Goal: Obtain resource: Download file/media

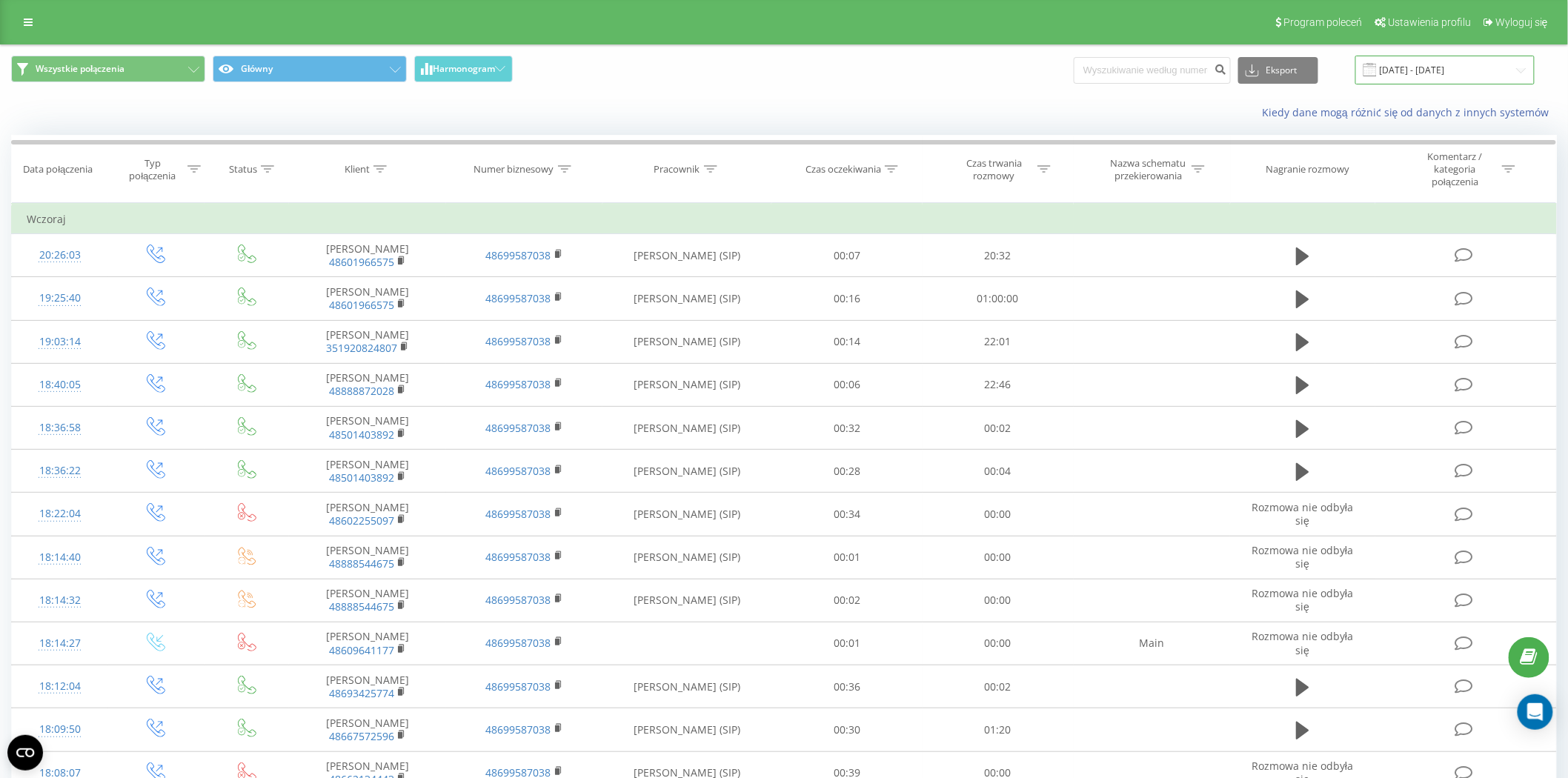
click at [1407, 77] on input "18.09.2025 - 18.09.2025" at bounding box center [1444, 69] width 179 height 29
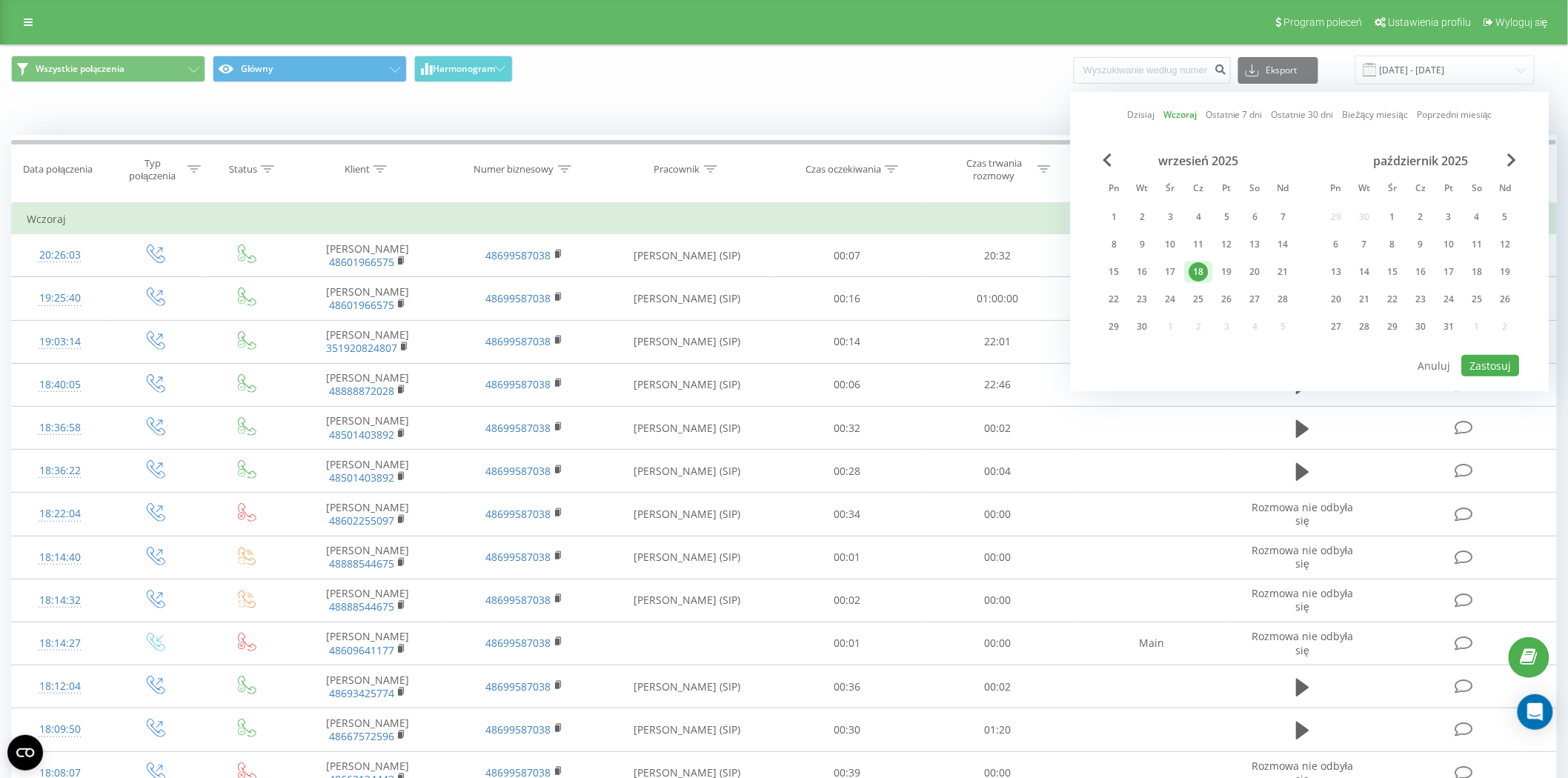
click at [1197, 267] on div "18" at bounding box center [1199, 272] width 19 height 19
click at [1226, 268] on div "19" at bounding box center [1227, 272] width 19 height 19
click at [1505, 360] on button "Zastosuj" at bounding box center [1491, 365] width 58 height 21
type input "19.09.2025 - 19.09.2025"
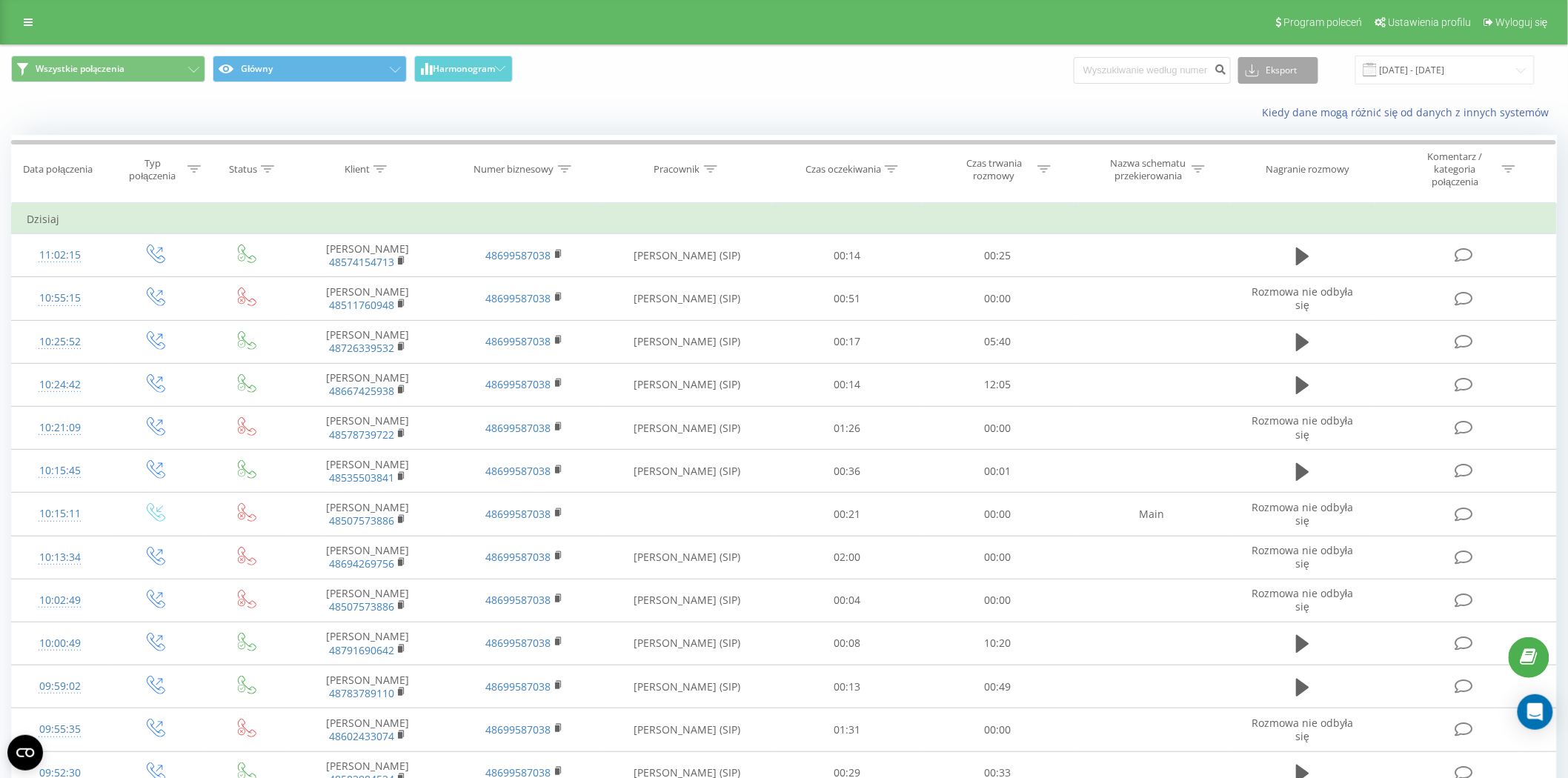
click at [1277, 75] on button "Eksport" at bounding box center [1278, 70] width 80 height 26
click at [1291, 148] on div ".xlsx" at bounding box center [1278, 151] width 78 height 26
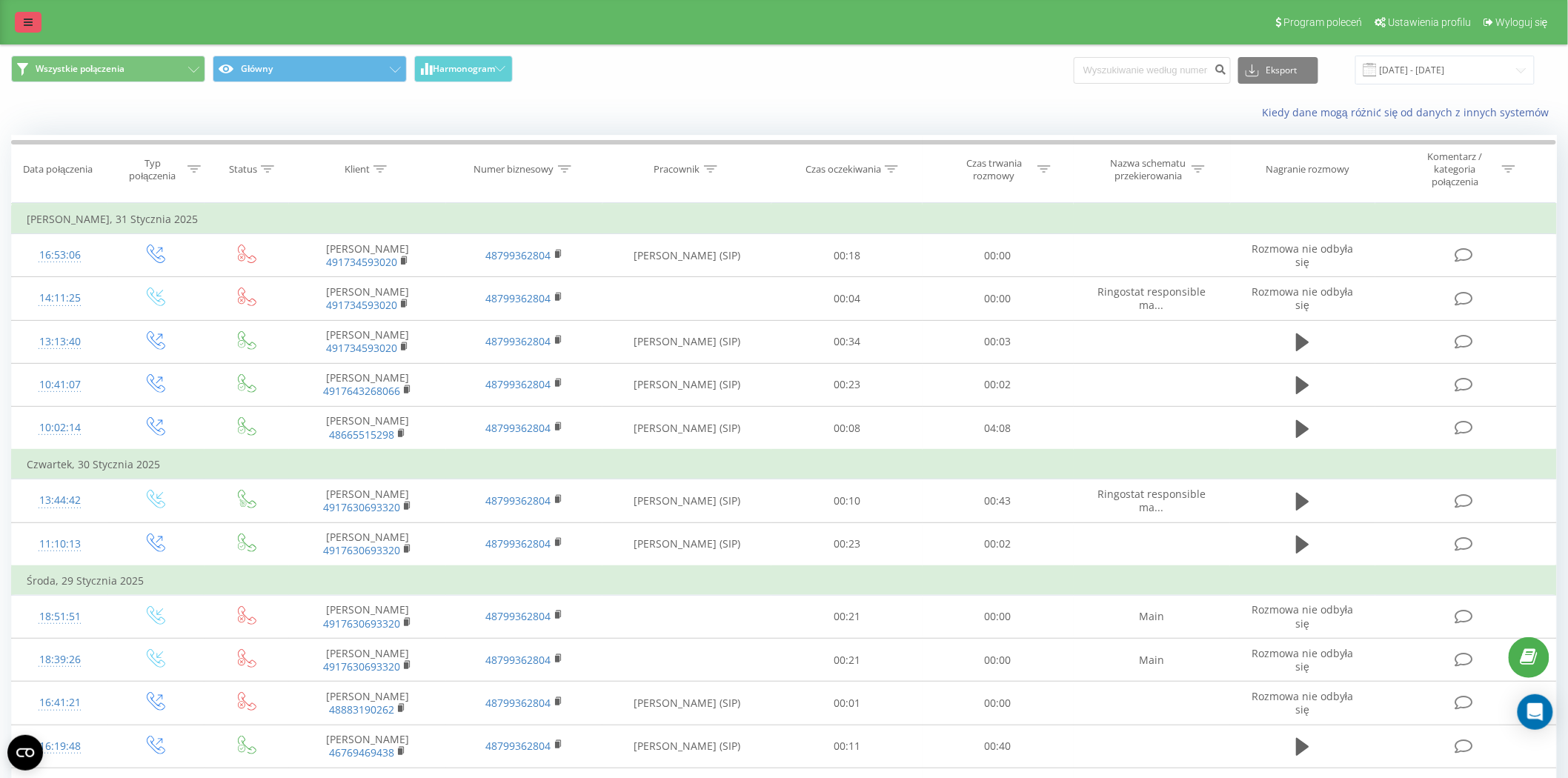
click at [18, 18] on link at bounding box center [28, 23] width 26 height 21
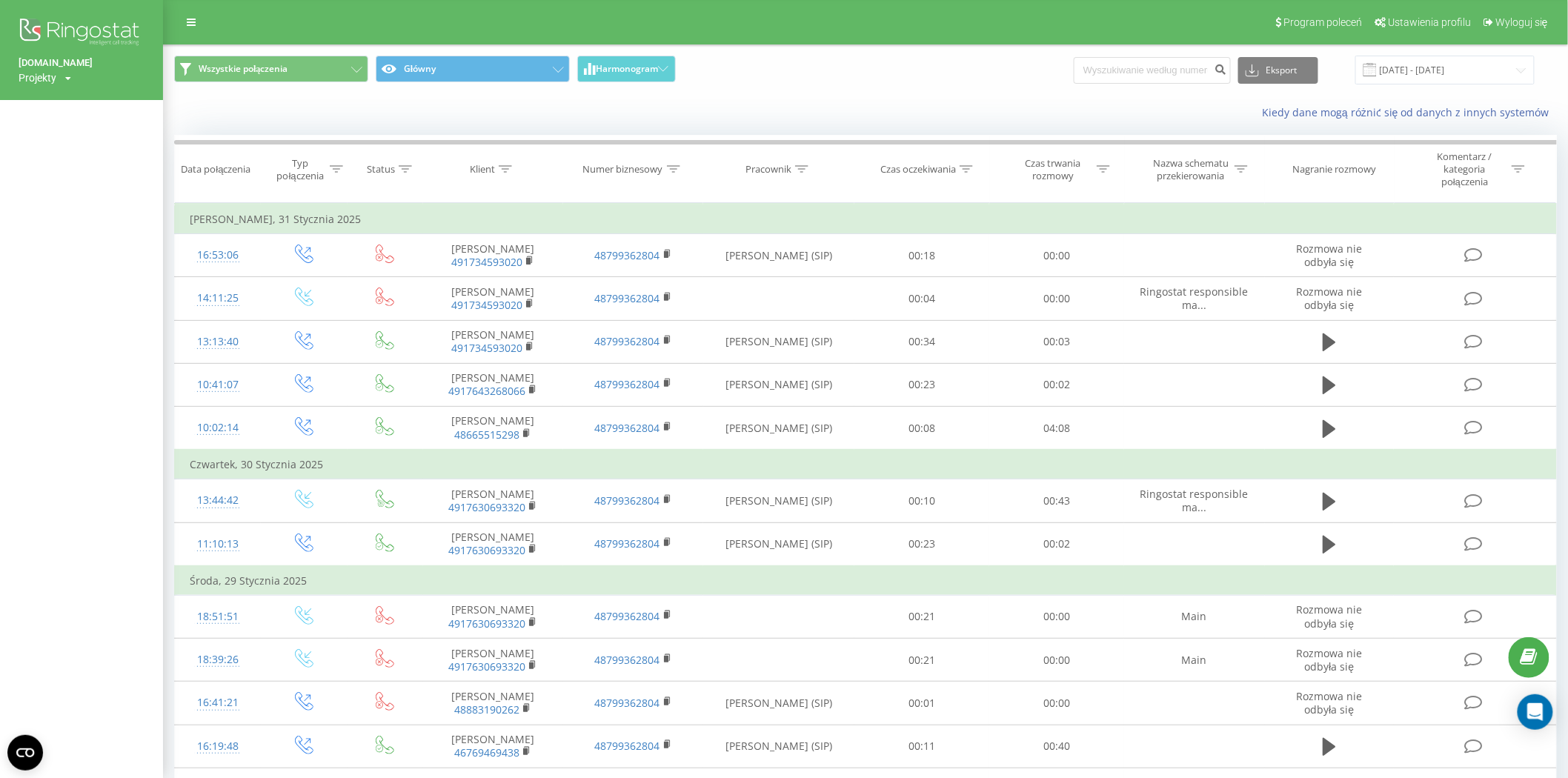
click at [940, 61] on div "Wszystkie połączenia Główny Harmonogram Eksport .csv .xls .xlsx 01.01.2025 - 31…" at bounding box center [865, 69] width 1383 height 29
click at [194, 25] on icon at bounding box center [191, 22] width 9 height 11
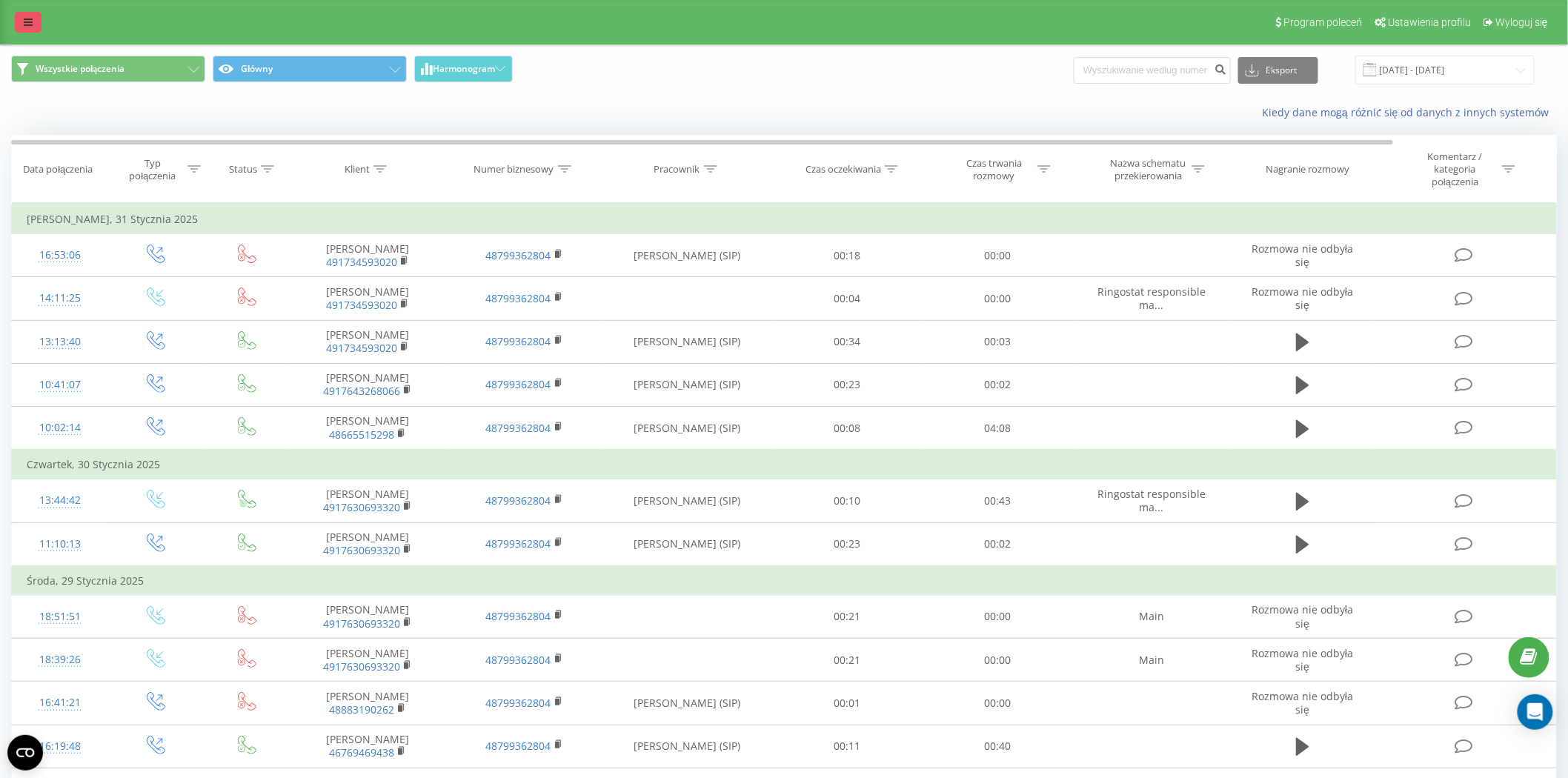
click at [15, 15] on link at bounding box center [28, 23] width 26 height 21
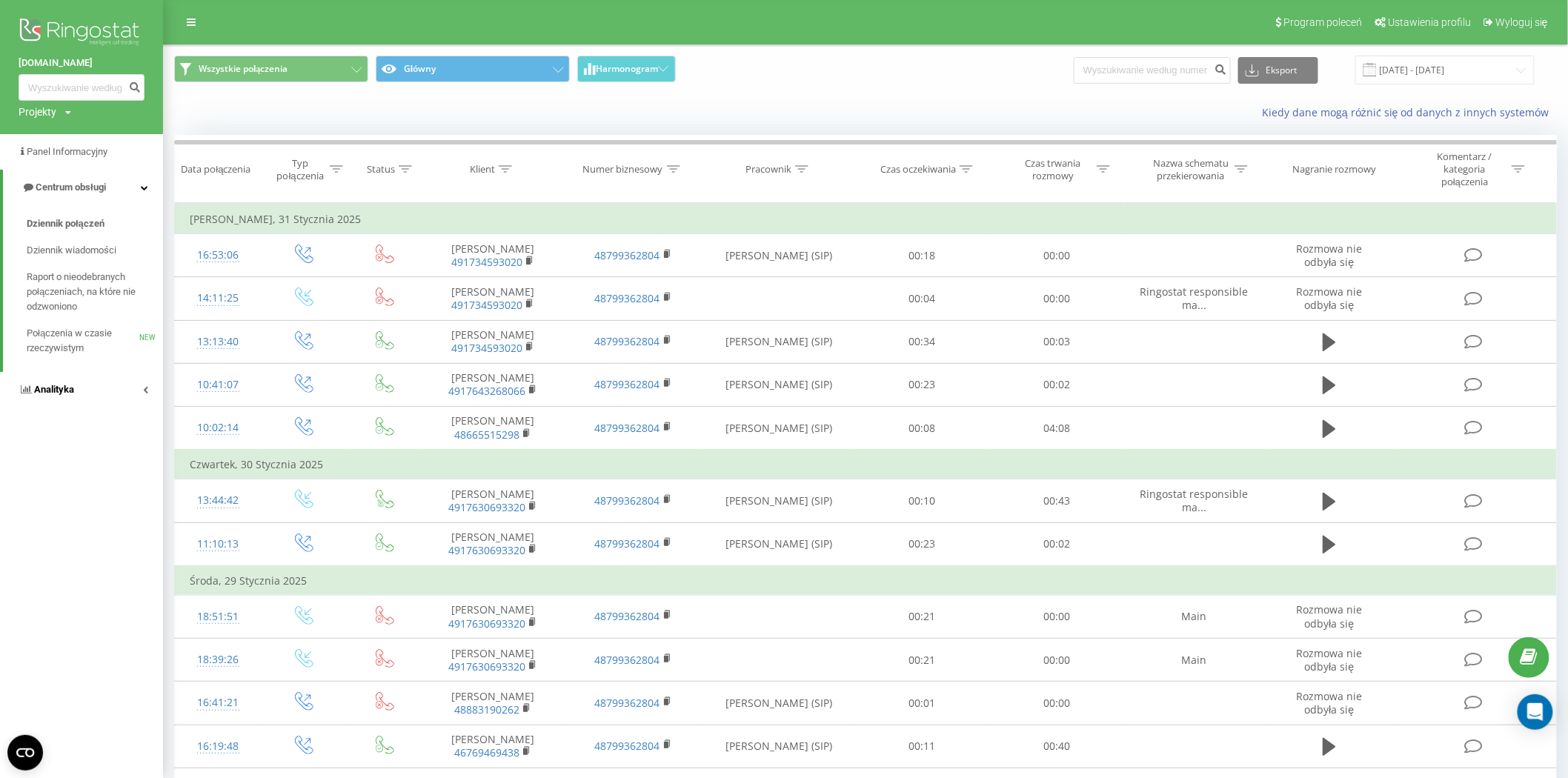
click at [50, 403] on link "Analityka" at bounding box center [82, 389] width 163 height 36
click at [97, 262] on link "Twoje raporty" at bounding box center [94, 259] width 136 height 26
click at [61, 254] on span "Twoje raporty" at bounding box center [56, 259] width 60 height 15
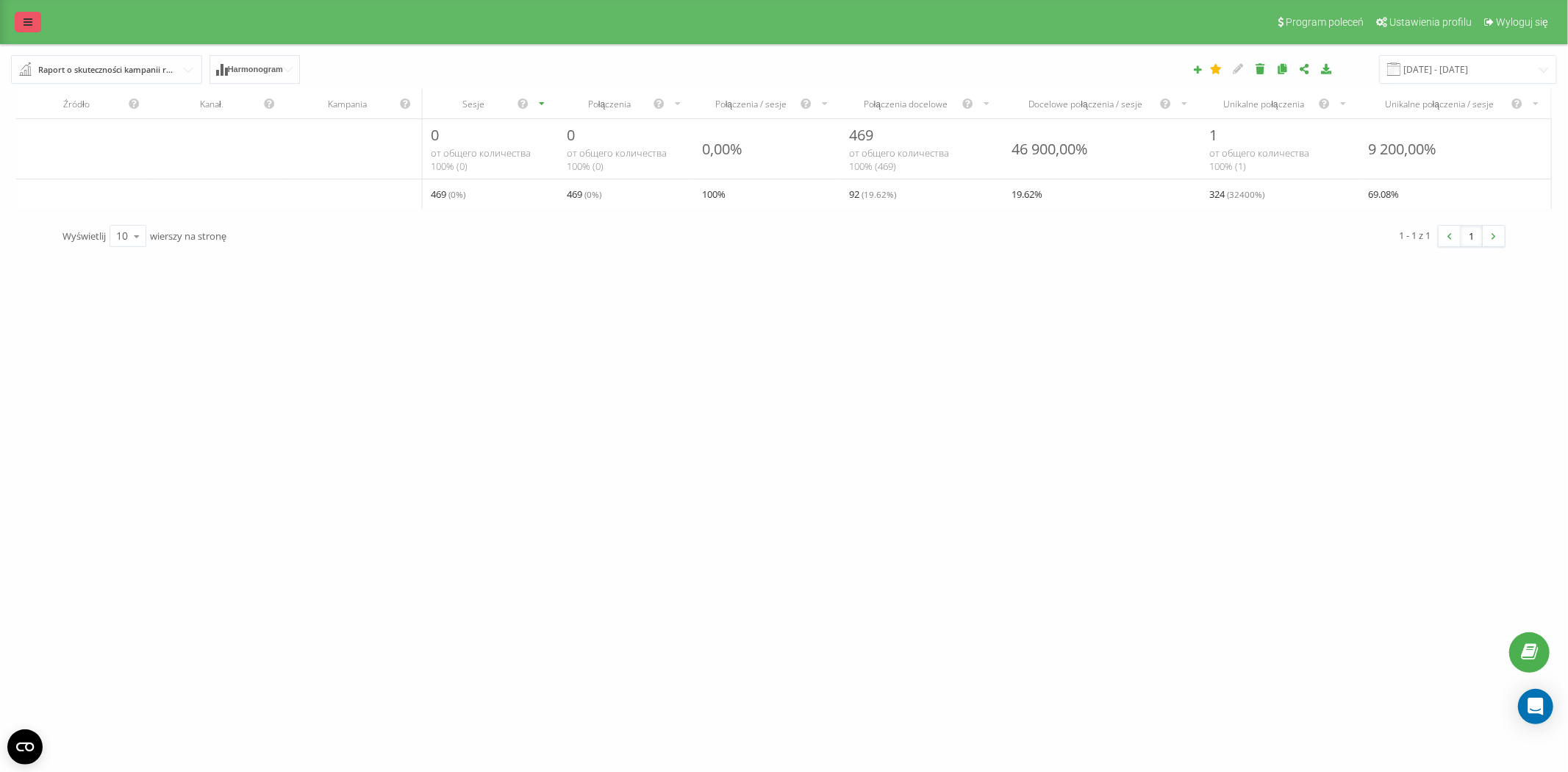
click at [36, 26] on link at bounding box center [28, 23] width 26 height 21
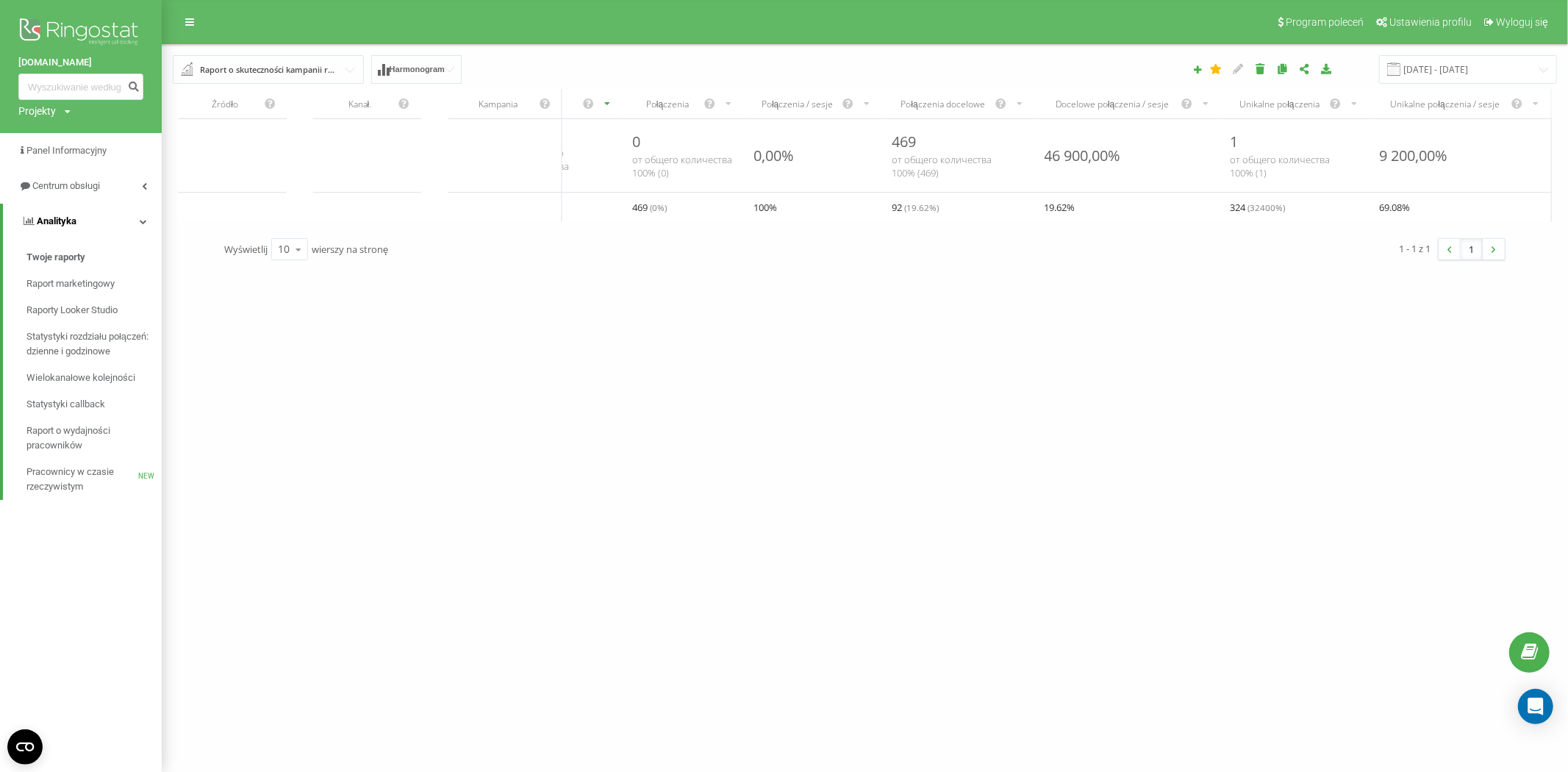
click at [139, 230] on link "Analityka" at bounding box center [82, 221] width 158 height 36
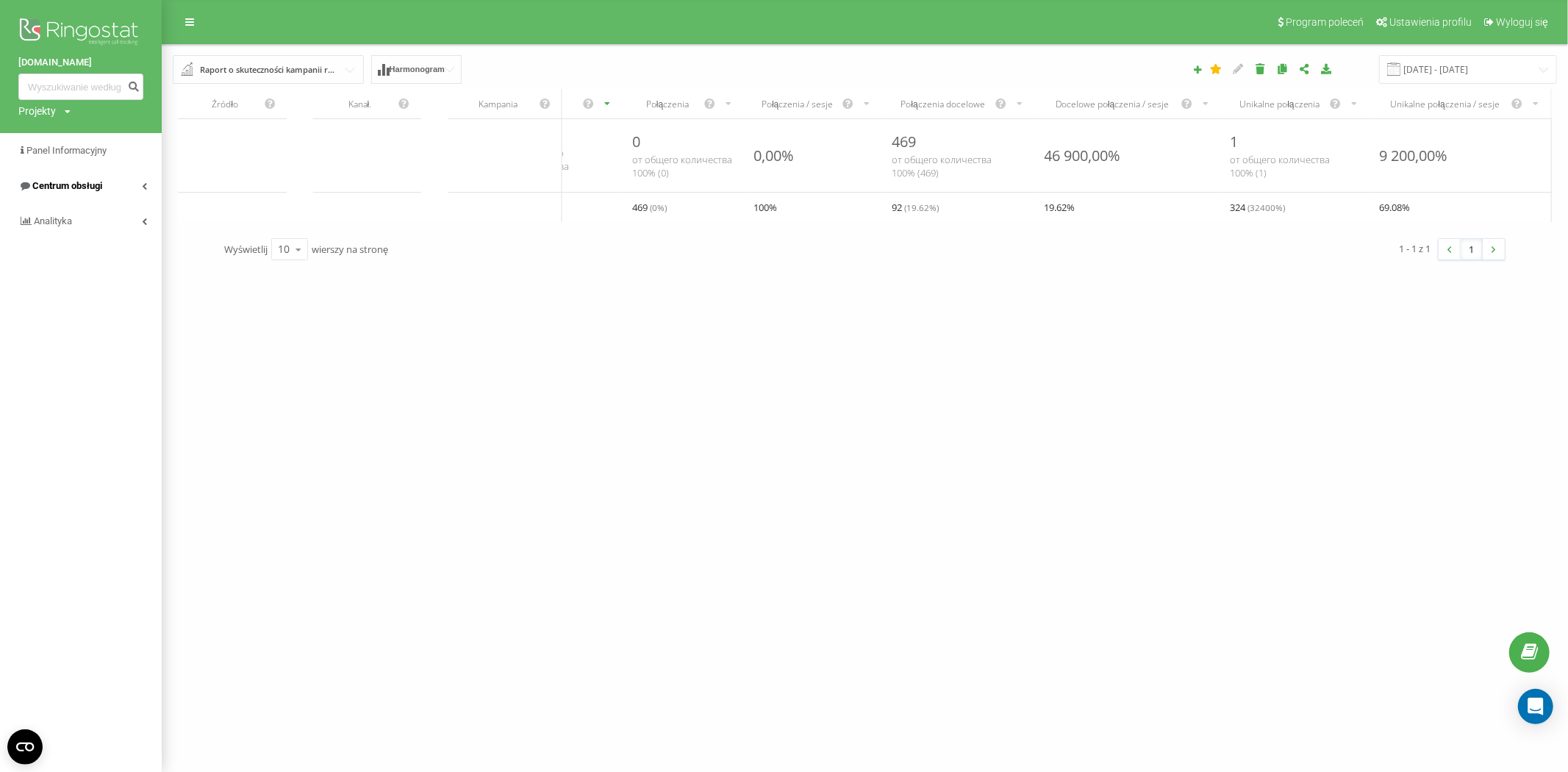
click at [135, 186] on link "Centrum obsługi" at bounding box center [81, 185] width 162 height 36
click at [72, 226] on span "Dziennik połączeń" at bounding box center [64, 222] width 77 height 15
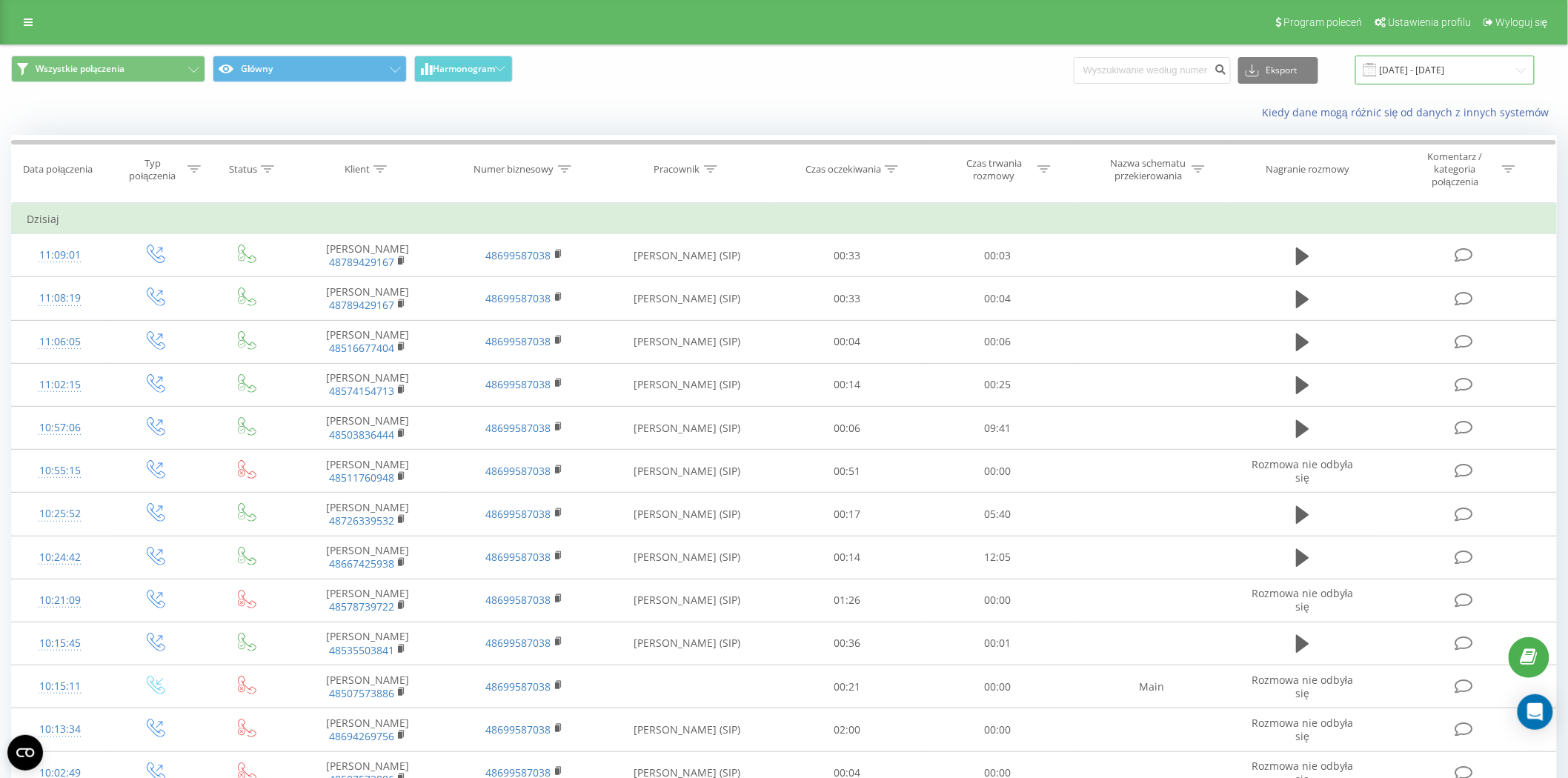
click at [1422, 73] on input "[DATE] - [DATE]" at bounding box center [1444, 69] width 179 height 29
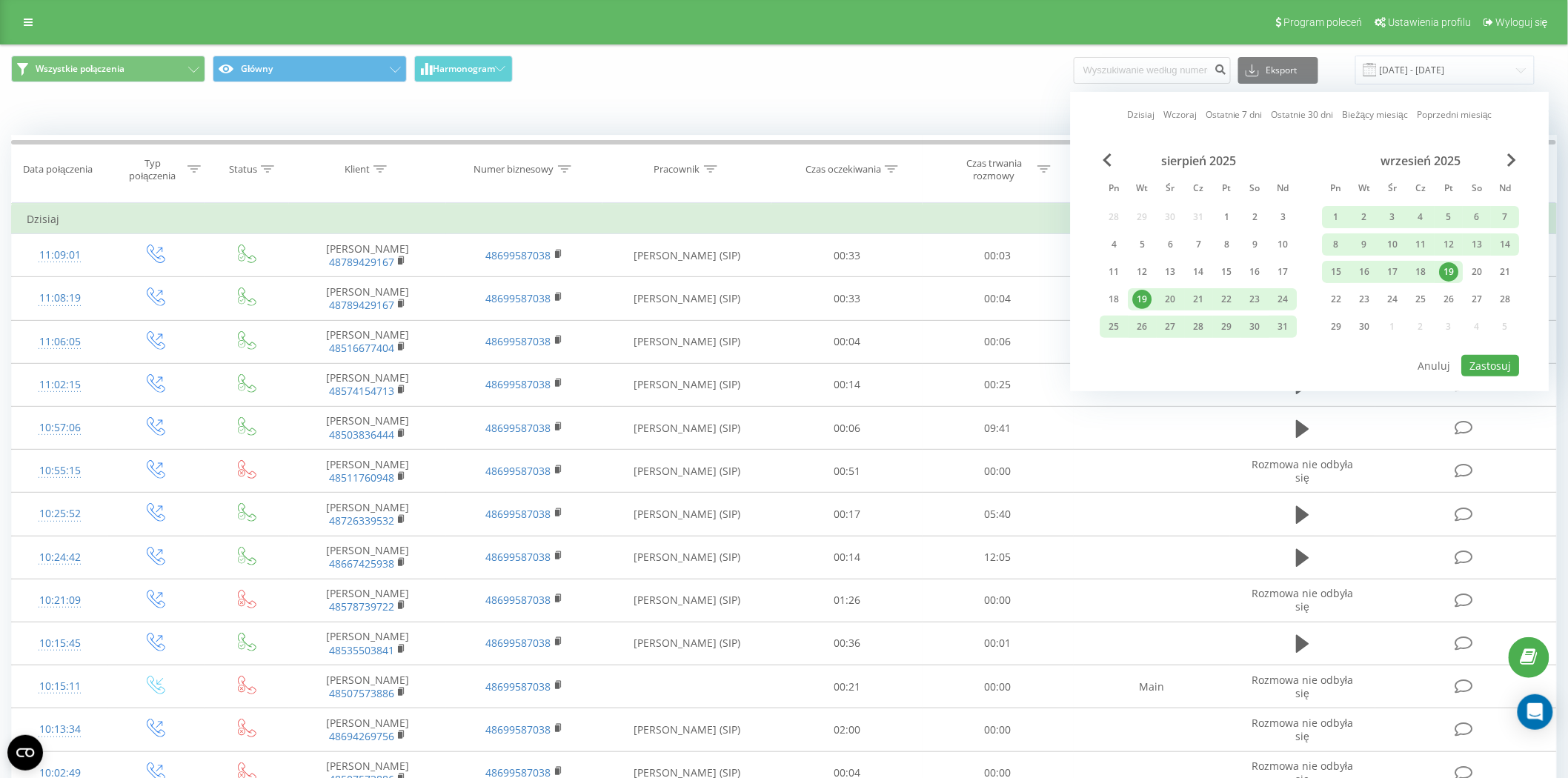
click at [1382, 117] on link "Bieżący miesiąc" at bounding box center [1375, 114] width 65 height 14
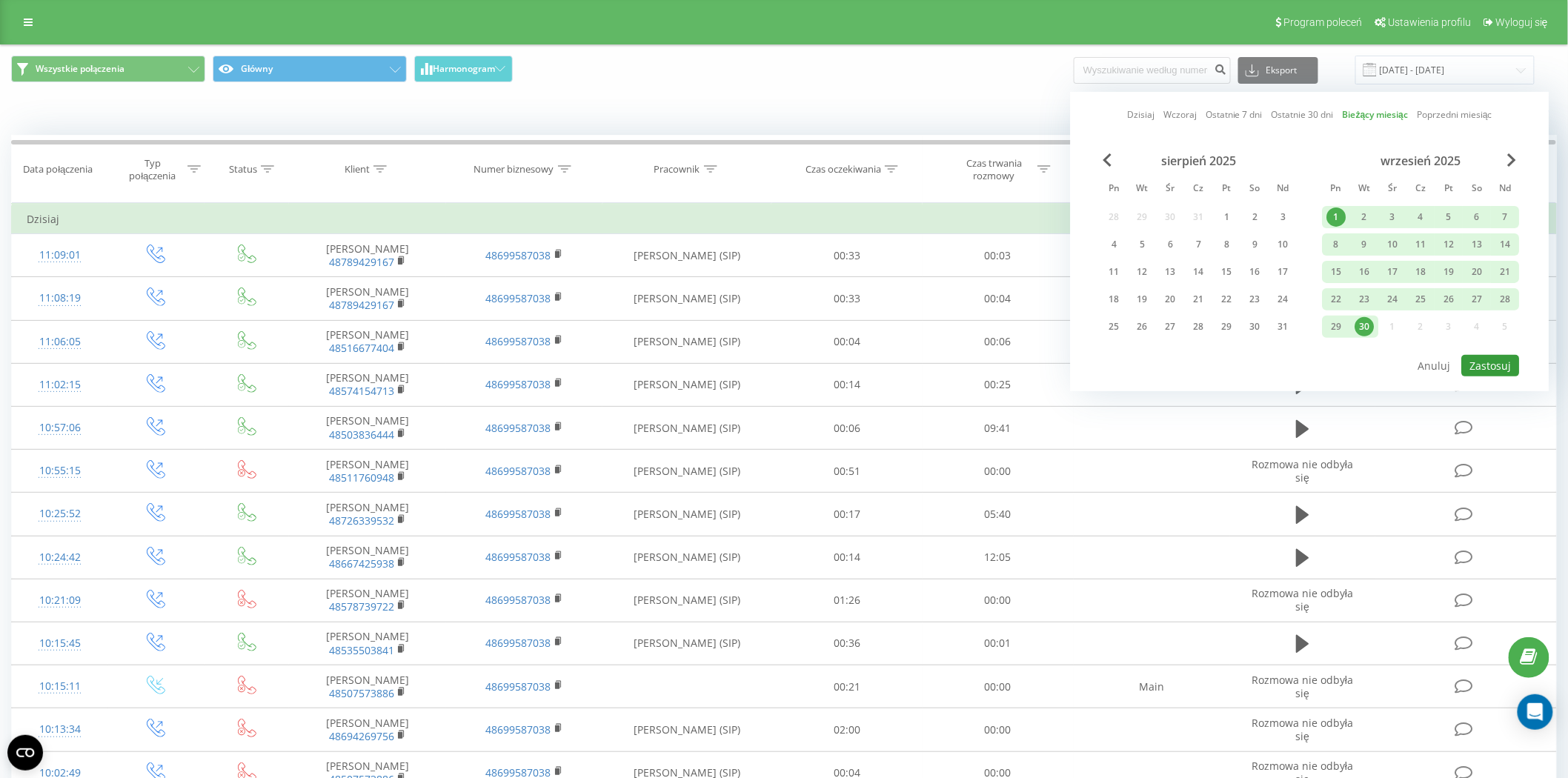
click at [1480, 364] on button "Zastosuj" at bounding box center [1491, 365] width 58 height 21
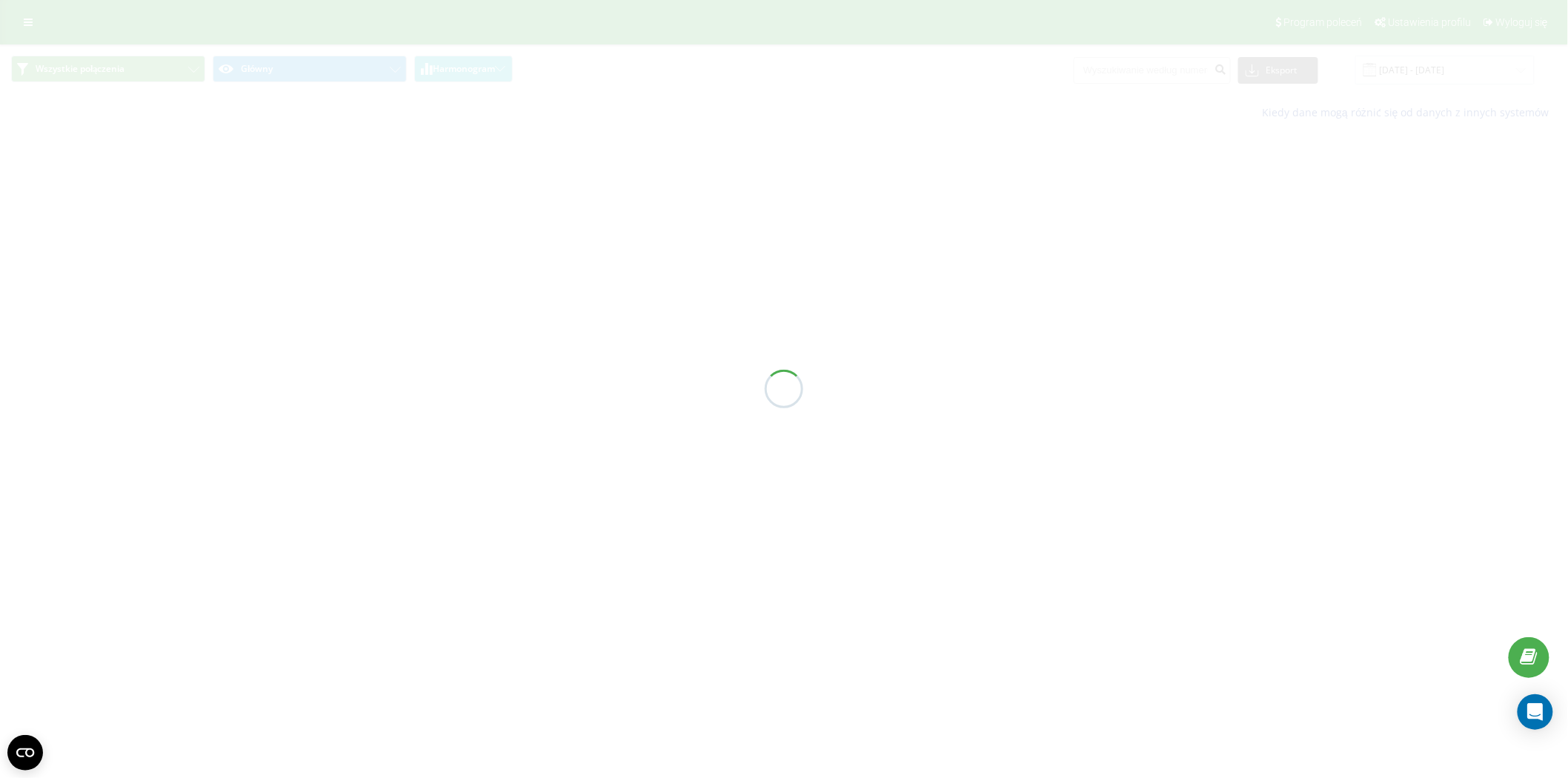
type input "01.09.2025 - 30.09.2025"
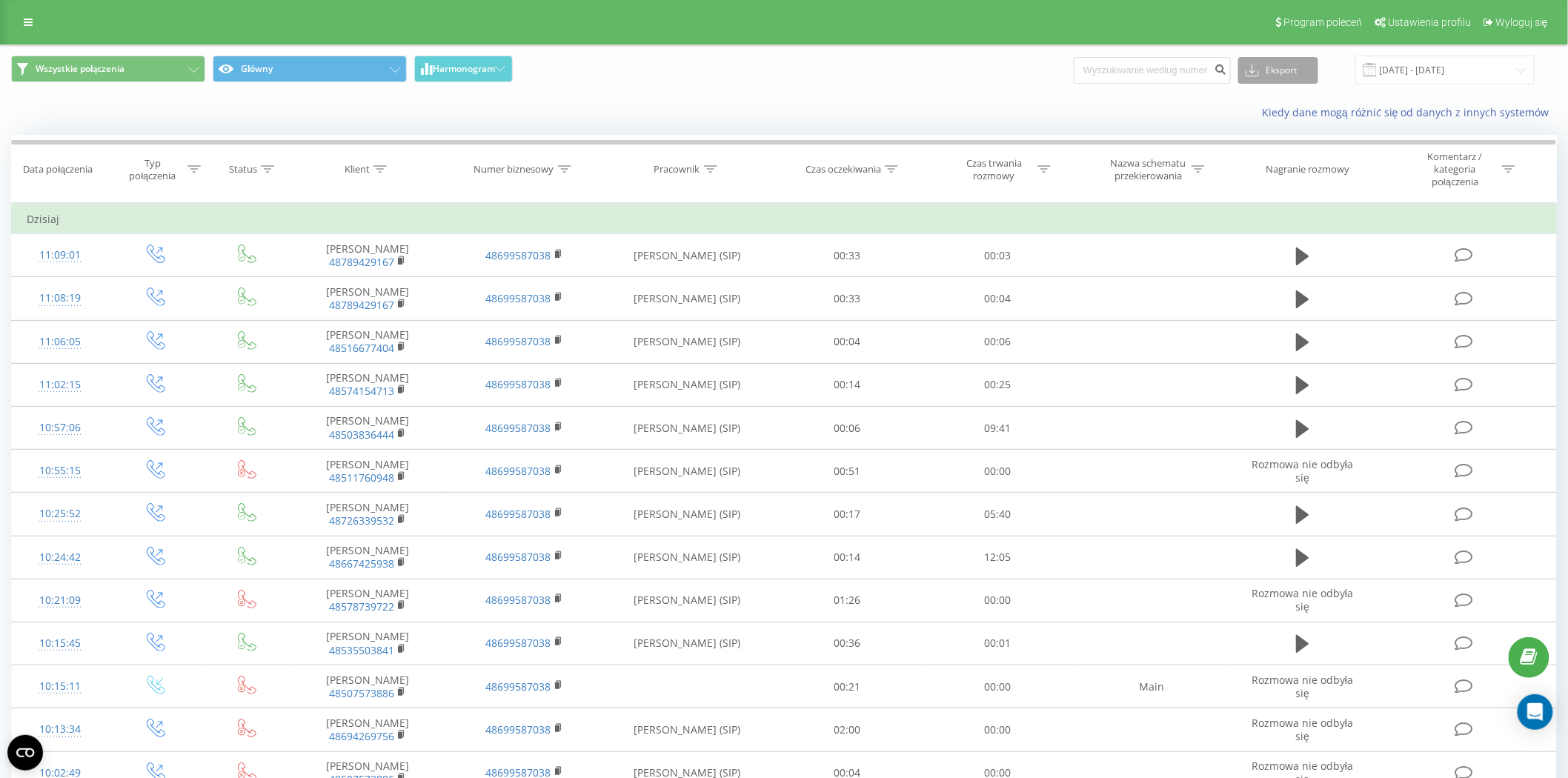
click at [1269, 73] on button "Eksport" at bounding box center [1278, 70] width 80 height 26
click at [1272, 150] on span ".xlsx" at bounding box center [1261, 151] width 21 height 14
